Goal: Transaction & Acquisition: Purchase product/service

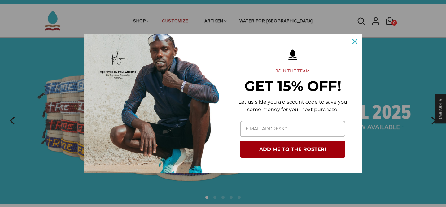
scroll to position [13, 0]
click at [357, 41] on icon "close icon" at bounding box center [355, 41] width 5 height 5
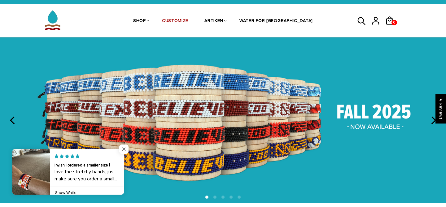
click at [125, 149] on span "Close popup widget" at bounding box center [123, 149] width 9 height 9
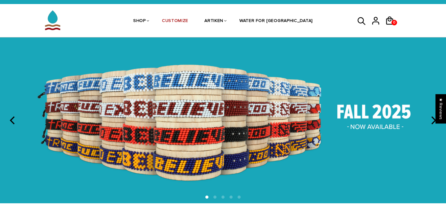
click at [434, 123] on icon "next" at bounding box center [434, 120] width 5 height 8
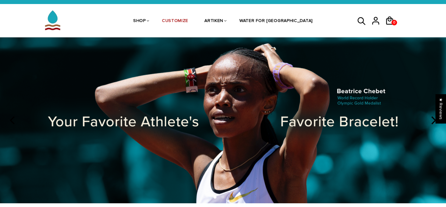
click at [434, 123] on icon "next" at bounding box center [434, 120] width 5 height 8
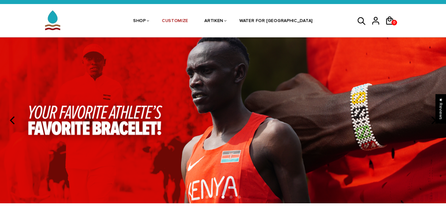
click at [434, 123] on icon "next" at bounding box center [434, 120] width 5 height 8
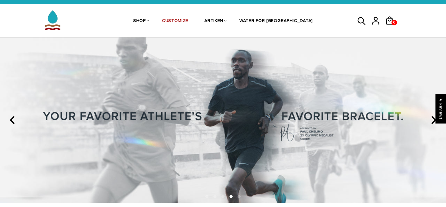
click at [434, 123] on icon "next" at bounding box center [433, 120] width 8 height 8
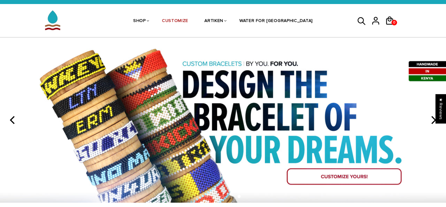
click at [434, 123] on icon "next" at bounding box center [433, 120] width 8 height 8
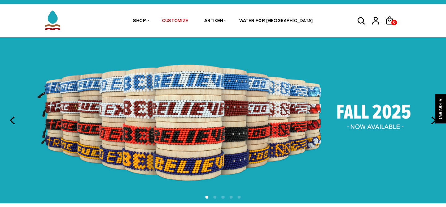
click at [10, 121] on icon "previous" at bounding box center [13, 120] width 8 height 8
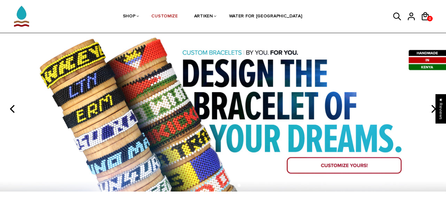
scroll to position [23, 0]
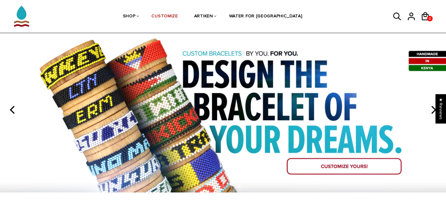
click at [432, 112] on icon "next" at bounding box center [433, 110] width 8 height 8
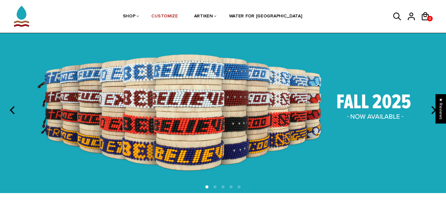
click at [231, 111] on img at bounding box center [223, 110] width 446 height 166
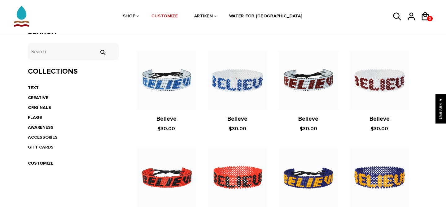
scroll to position [122, 0]
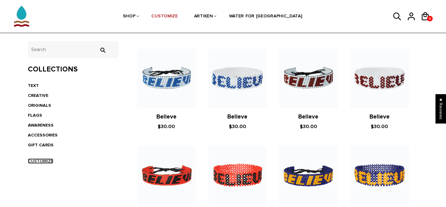
click at [38, 160] on link "CUSTOMIZE" at bounding box center [40, 161] width 25 height 5
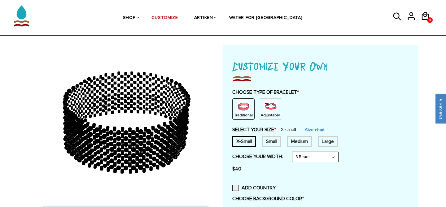
scroll to position [60, 0]
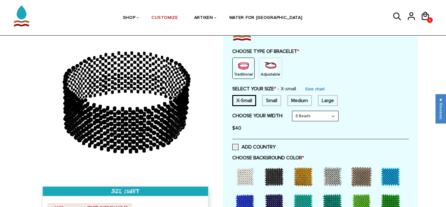
click at [312, 120] on select "8 Beads 6 Beads 10 Beads" at bounding box center [315, 116] width 46 height 10
select select "6-beads"
click at [294, 111] on select "8 Beads 6 Beads 10 Beads" at bounding box center [315, 116] width 46 height 10
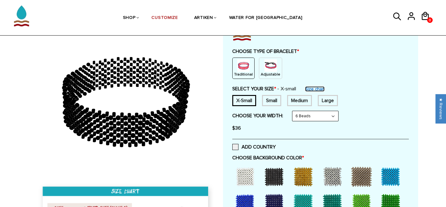
click at [321, 89] on link "Size chart" at bounding box center [315, 88] width 20 height 5
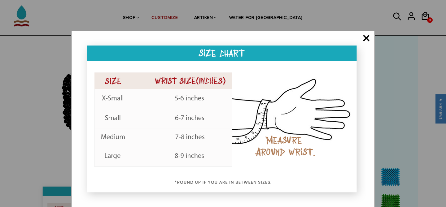
click at [367, 40] on span "×" at bounding box center [366, 39] width 8 height 6
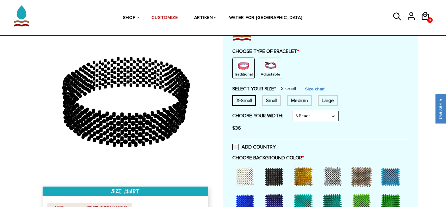
click at [266, 104] on div "Small" at bounding box center [271, 100] width 19 height 11
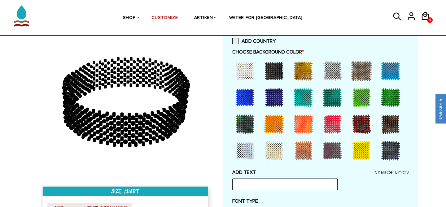
scroll to position [160, 0]
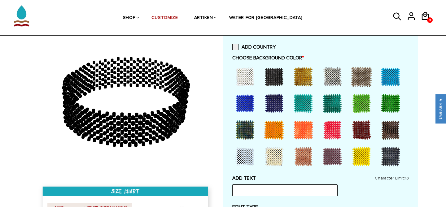
click at [275, 82] on div at bounding box center [274, 76] width 25 height 25
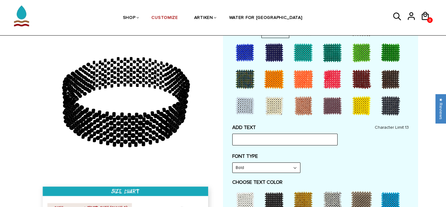
scroll to position [229, 0]
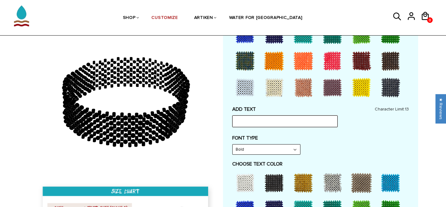
click at [259, 120] on input "text" at bounding box center [284, 122] width 105 height 12
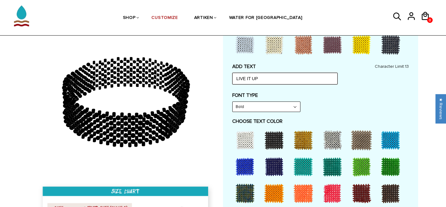
scroll to position [284, 0]
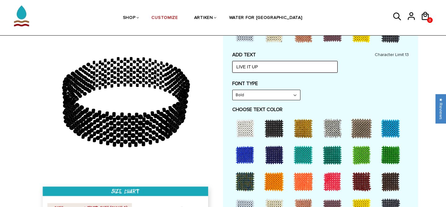
type input "LIVE IT UP"
click at [287, 96] on select "Bold" at bounding box center [267, 95] width 68 height 10
click at [233, 90] on select "Bold" at bounding box center [267, 95] width 68 height 10
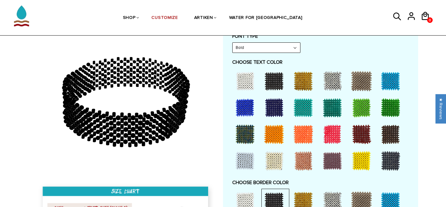
scroll to position [331, 0]
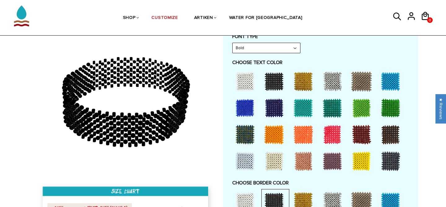
click at [240, 81] on div at bounding box center [245, 81] width 25 height 25
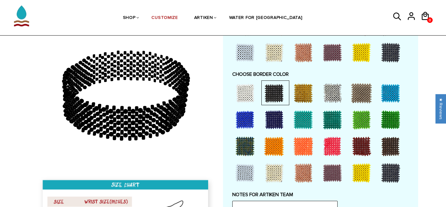
scroll to position [440, 0]
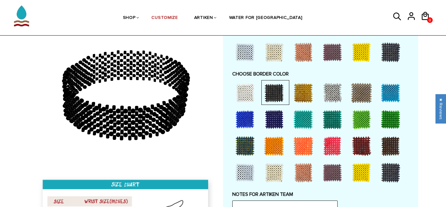
click at [365, 116] on div at bounding box center [361, 119] width 25 height 25
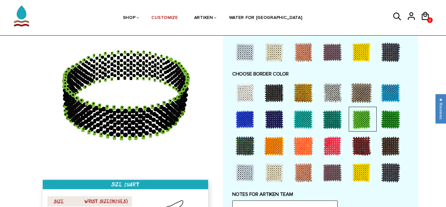
click at [328, 95] on div at bounding box center [332, 93] width 25 height 25
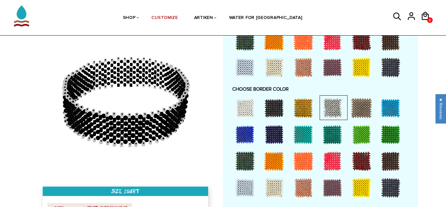
scroll to position [424, 0]
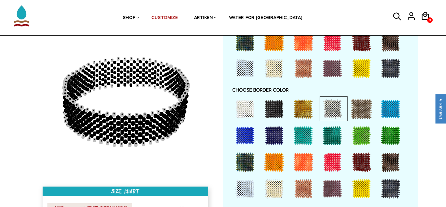
click at [273, 106] on div at bounding box center [274, 109] width 25 height 25
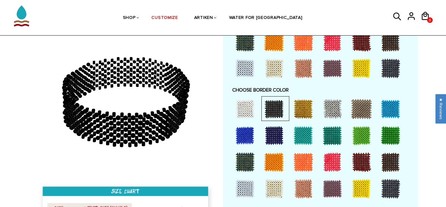
click at [355, 140] on div at bounding box center [361, 135] width 25 height 25
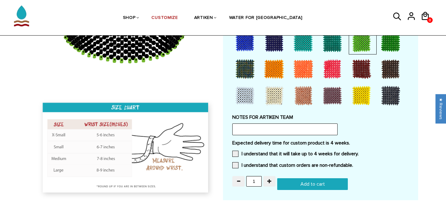
scroll to position [521, 0]
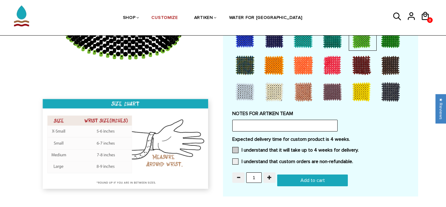
click at [250, 147] on label "I understand that it will take up to 4 weeks for delivery." at bounding box center [295, 150] width 126 height 6
click at [359, 148] on input "I understand that it will take up to 4 weeks for delivery." at bounding box center [359, 148] width 0 height 0
click at [233, 162] on span at bounding box center [235, 162] width 6 height 6
click at [353, 160] on input "I understand that custom orders are non-refundable." at bounding box center [353, 160] width 0 height 0
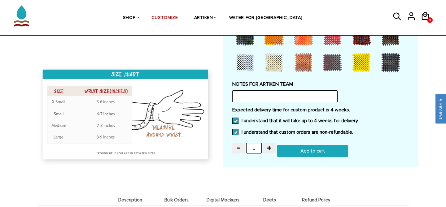
scroll to position [585, 0]
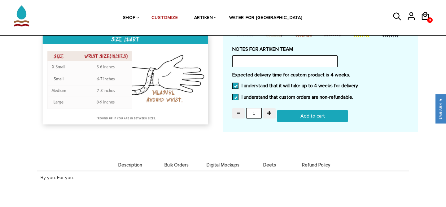
click at [301, 116] on input "Add to cart" at bounding box center [312, 116] width 71 height 12
type input "Add to cart"
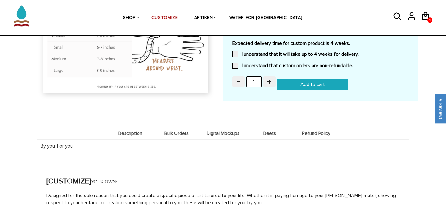
scroll to position [585, 0]
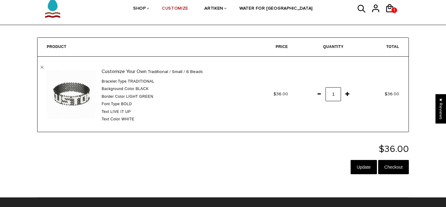
scroll to position [26, 0]
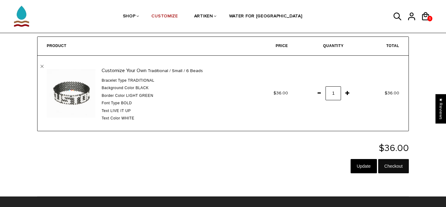
click at [397, 168] on input "Checkout" at bounding box center [393, 166] width 31 height 14
